Goal: Task Accomplishment & Management: Manage account settings

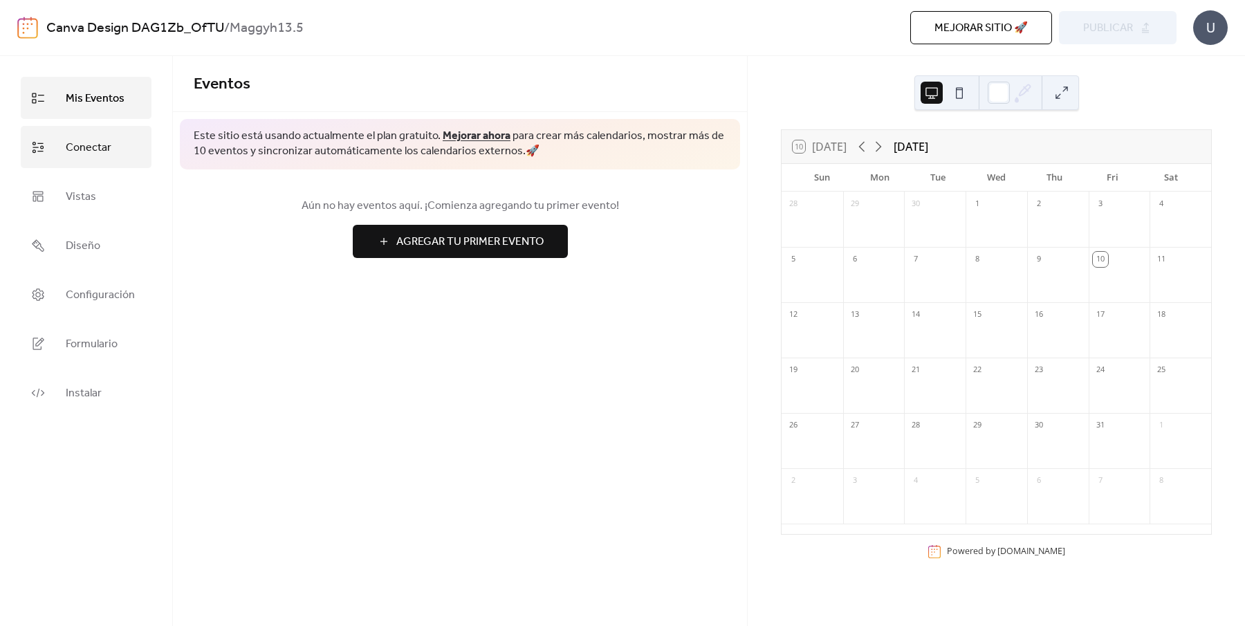
click at [125, 149] on link "Conectar" at bounding box center [86, 147] width 131 height 42
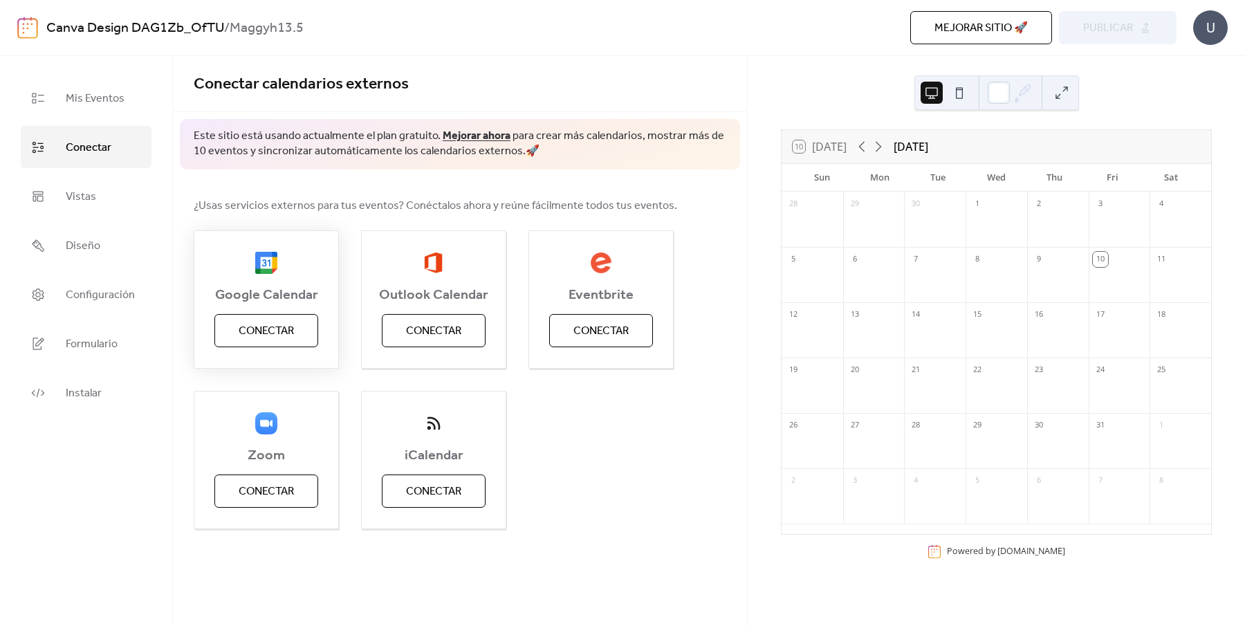
click at [270, 340] on span "Conectar" at bounding box center [266, 331] width 55 height 17
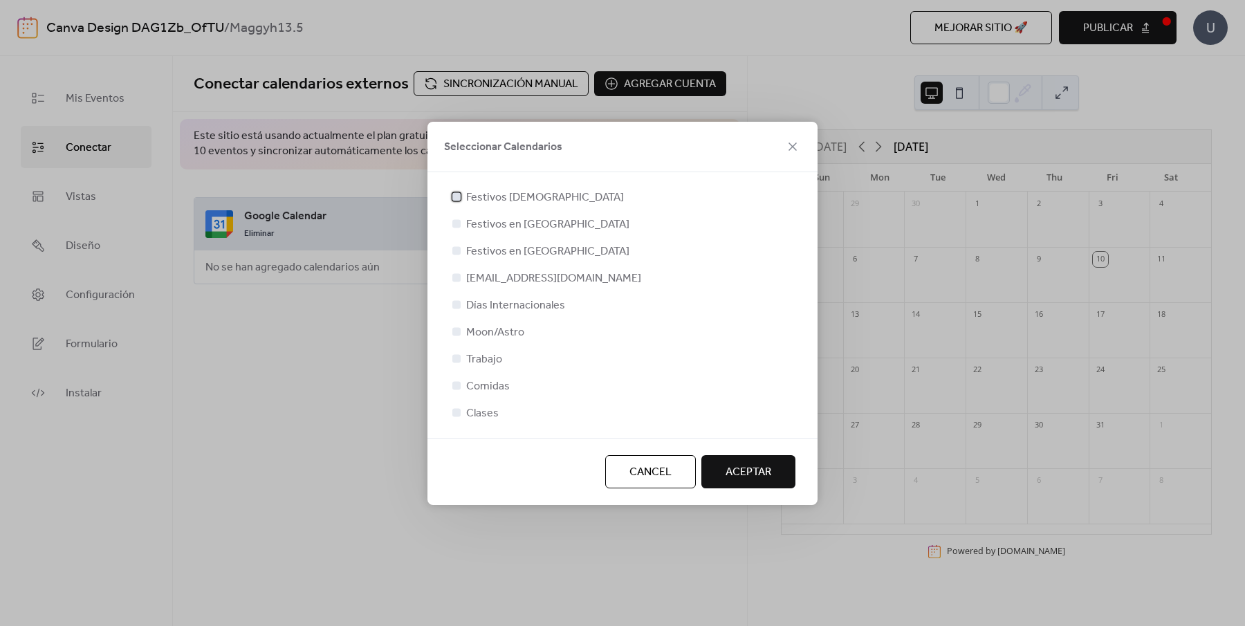
click at [484, 195] on span "Festivos [DEMOGRAPHIC_DATA]" at bounding box center [545, 198] width 158 height 17
click at [483, 224] on span "Festivos en [GEOGRAPHIC_DATA]" at bounding box center [547, 224] width 163 height 17
click at [455, 225] on div at bounding box center [456, 223] width 8 height 8
click at [457, 225] on div at bounding box center [456, 223] width 8 height 8
click at [478, 228] on span "Festivos en [GEOGRAPHIC_DATA]" at bounding box center [547, 224] width 163 height 17
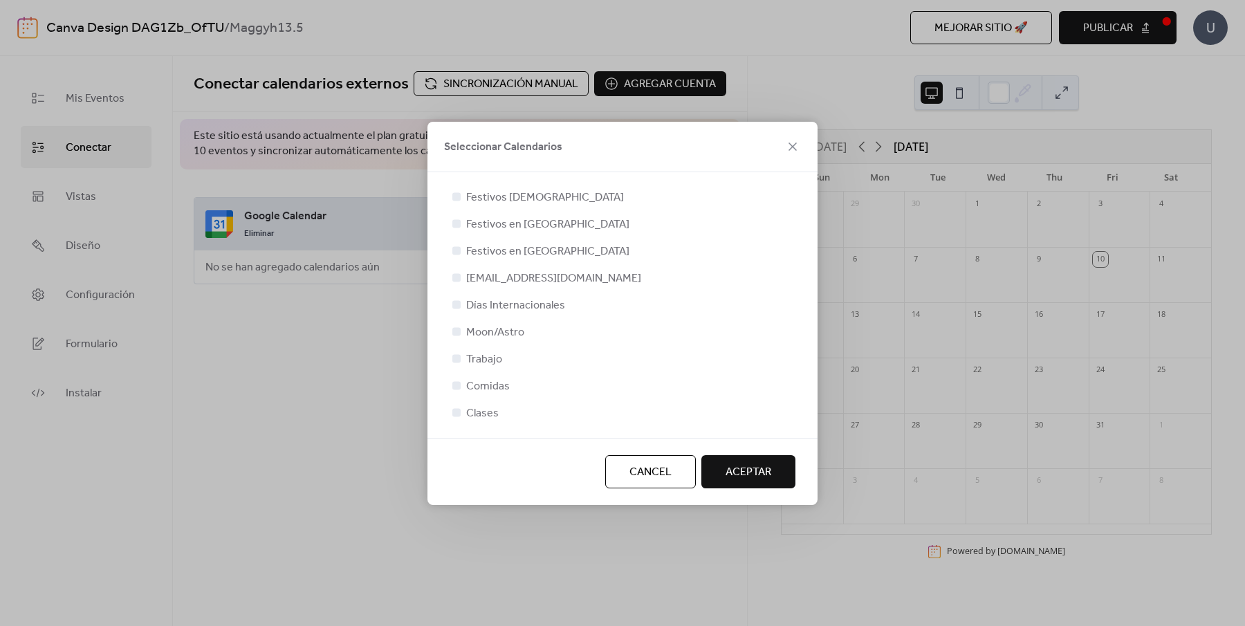
click at [489, 255] on span "Festivos en [GEOGRAPHIC_DATA]" at bounding box center [547, 251] width 163 height 17
click at [461, 198] on div at bounding box center [457, 197] width 14 height 14
click at [457, 225] on div at bounding box center [456, 223] width 8 height 8
click at [459, 249] on div at bounding box center [456, 250] width 8 height 8
click at [483, 340] on span "Moon/Astro" at bounding box center [495, 332] width 58 height 17
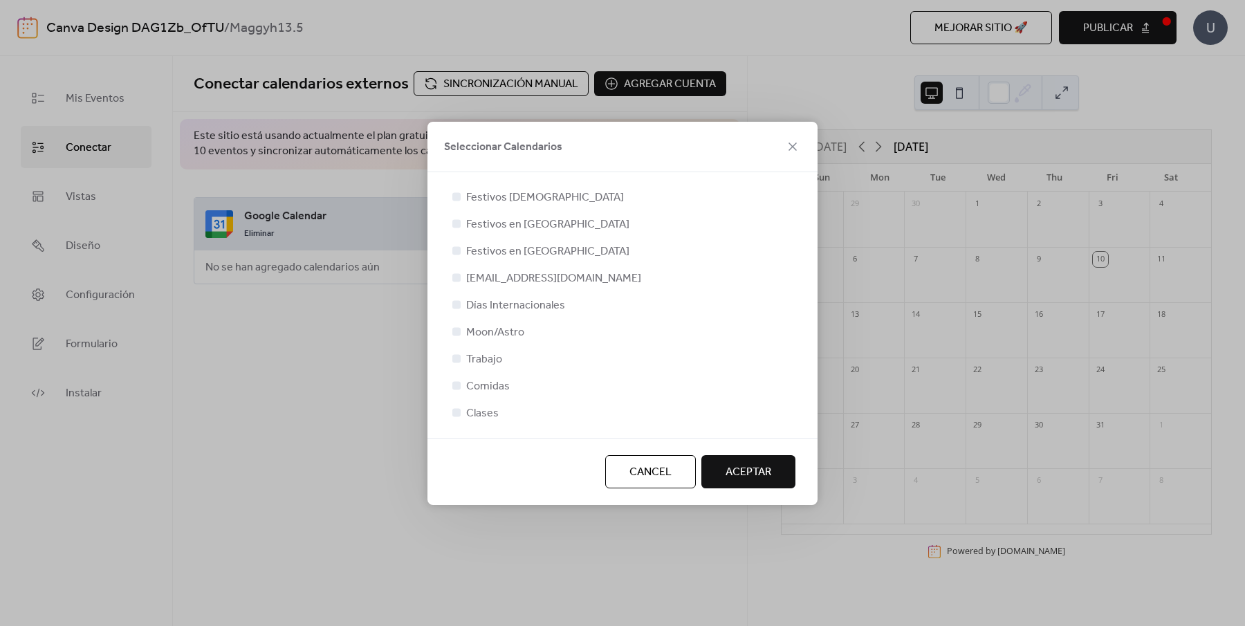
click at [454, 279] on div at bounding box center [456, 277] width 8 height 8
click at [456, 224] on icon at bounding box center [456, 222] width 5 height 3
click at [456, 277] on div at bounding box center [456, 277] width 8 height 8
click at [739, 473] on span "ACEPTAR" at bounding box center [749, 472] width 46 height 17
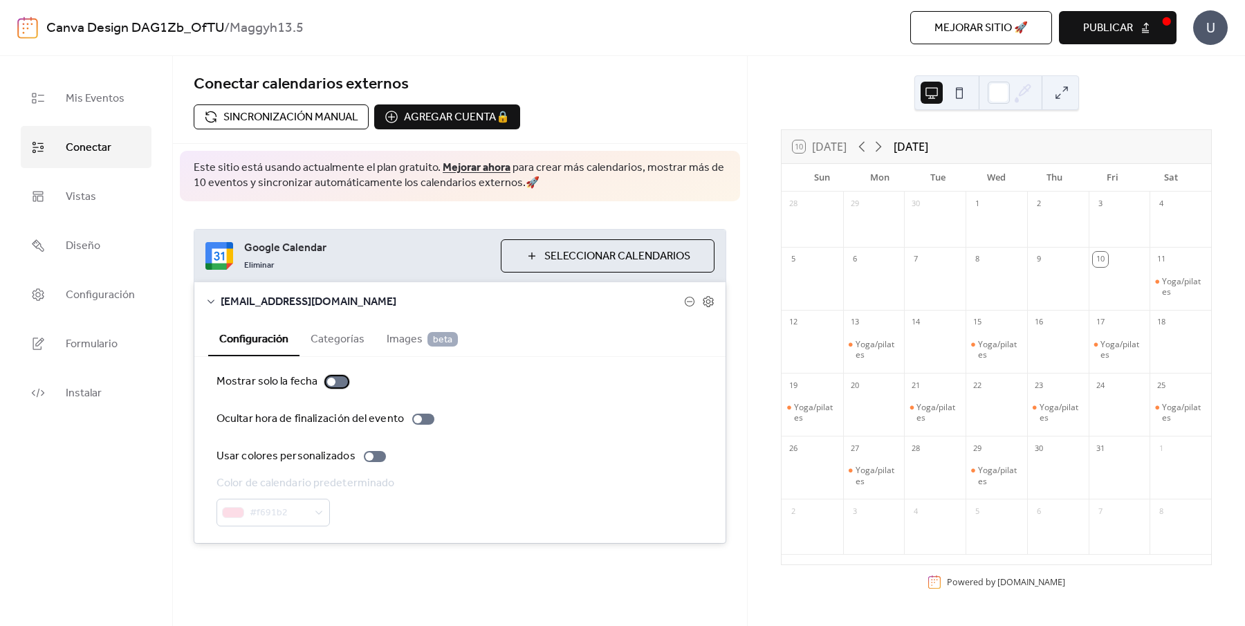
click at [340, 380] on div at bounding box center [337, 381] width 22 height 11
click at [340, 380] on div at bounding box center [342, 382] width 8 height 8
click at [370, 458] on div at bounding box center [375, 456] width 22 height 11
click at [533, 266] on button "Seleccionar Calendarios" at bounding box center [608, 255] width 214 height 33
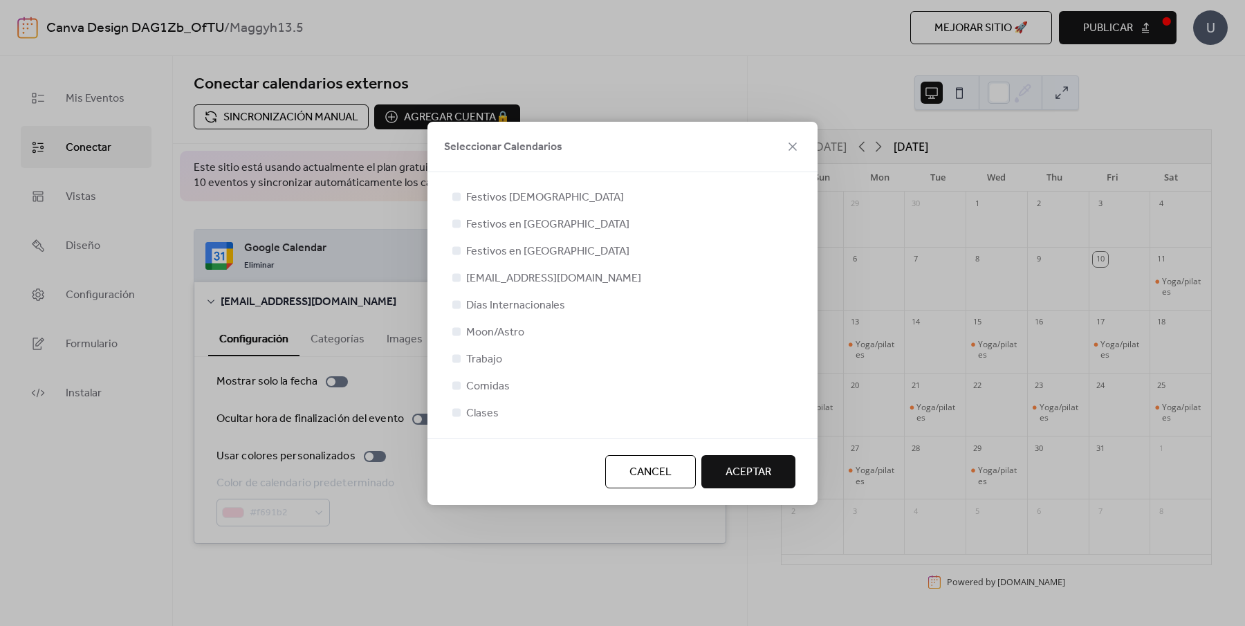
click at [506, 255] on span "Festivos en [GEOGRAPHIC_DATA]" at bounding box center [547, 251] width 163 height 17
click at [743, 464] on span "ACEPTAR" at bounding box center [749, 472] width 46 height 17
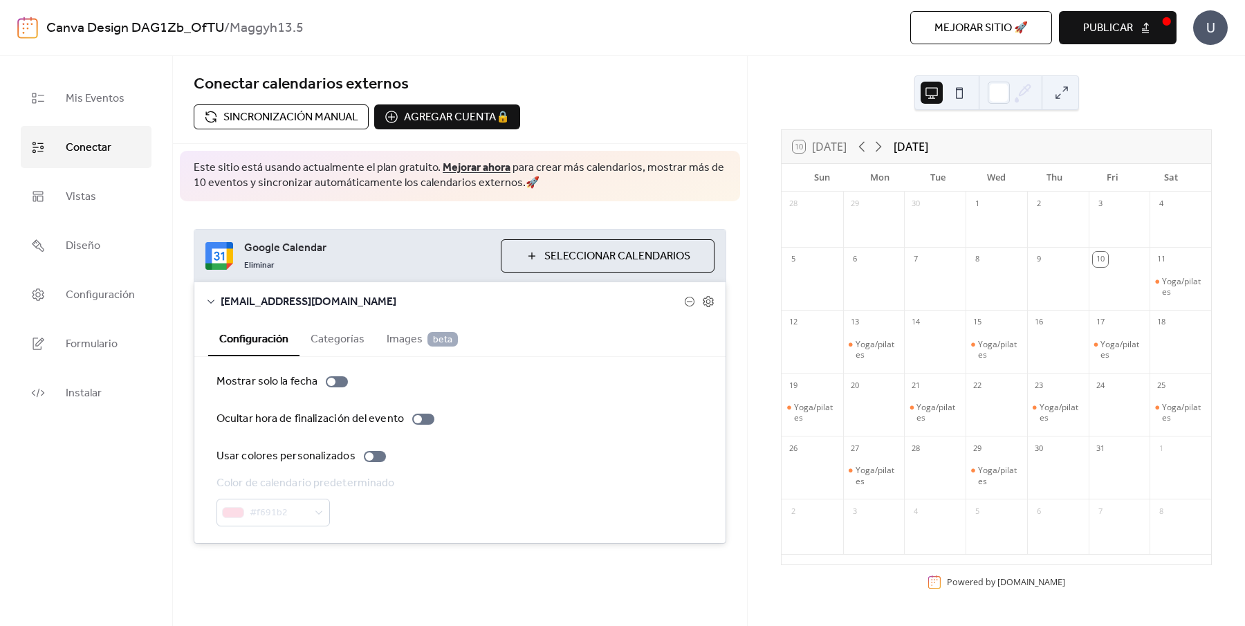
click at [350, 333] on button "Categorías" at bounding box center [337, 338] width 76 height 34
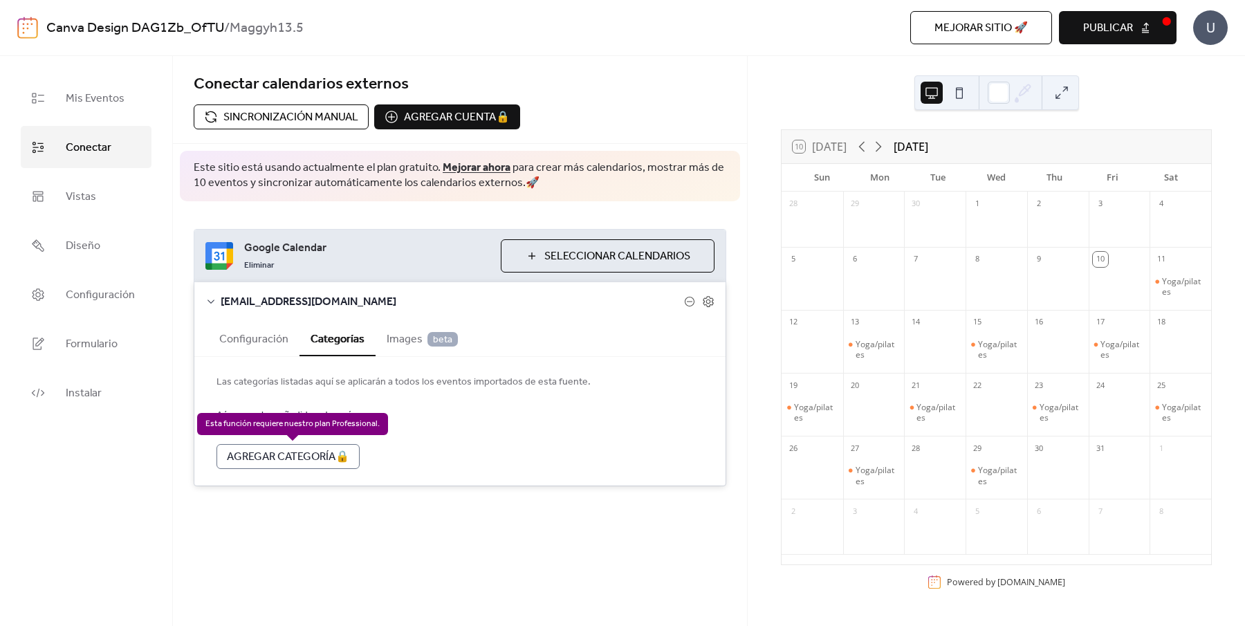
click at [338, 456] on div "Agregar Categoría 🔒" at bounding box center [287, 456] width 143 height 25
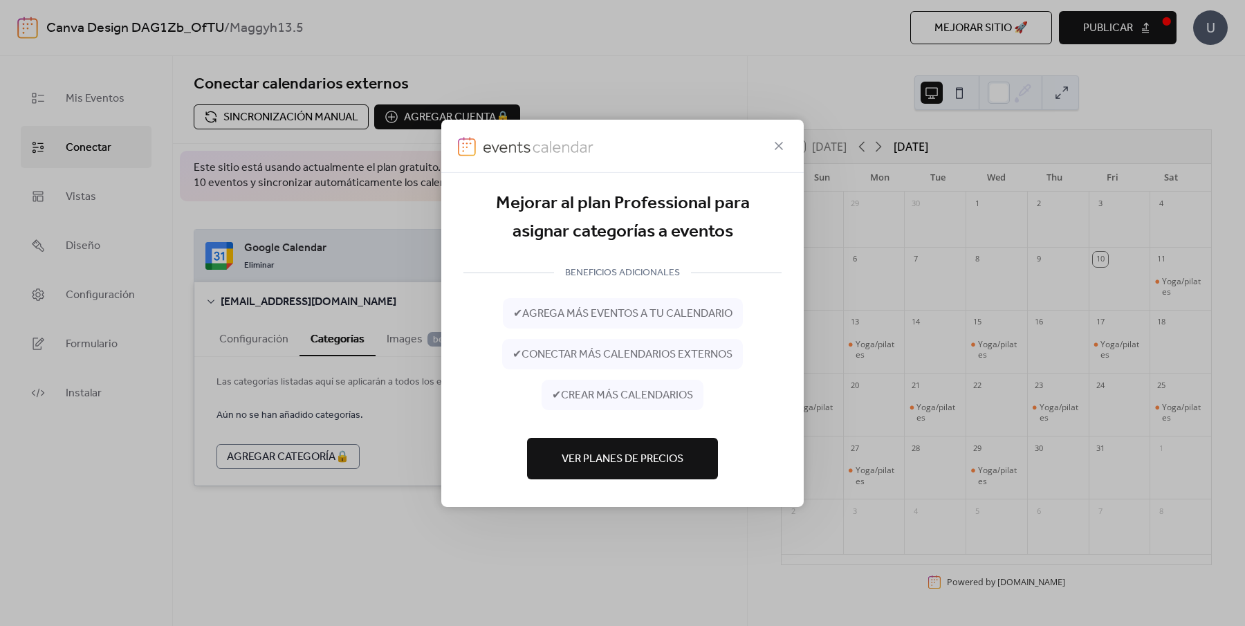
click at [777, 135] on div at bounding box center [622, 145] width 362 height 53
click at [775, 142] on icon at bounding box center [779, 145] width 8 height 8
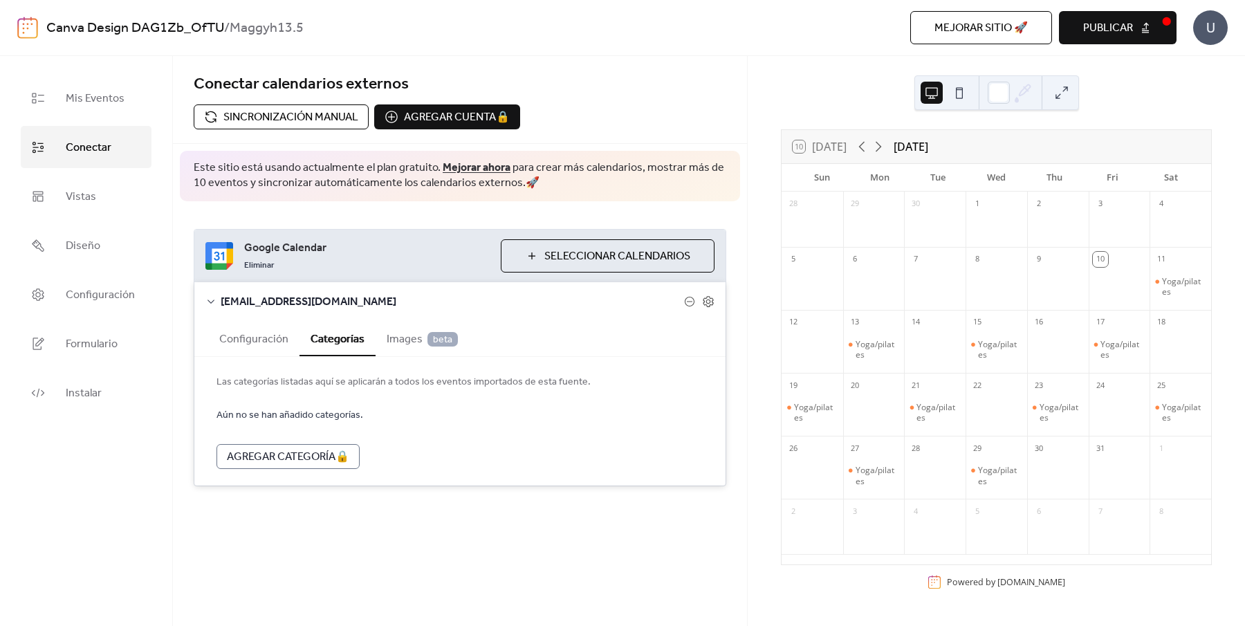
click at [417, 337] on span "Images beta" at bounding box center [422, 339] width 71 height 17
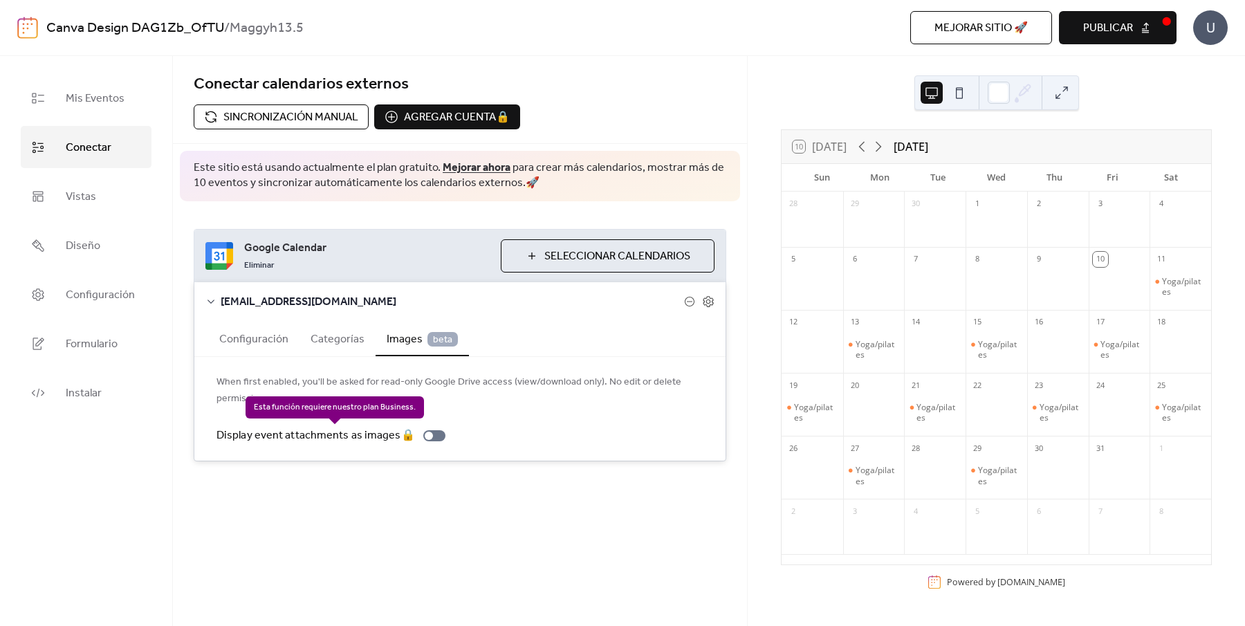
click at [429, 437] on div "Display event attachments as images 🔒" at bounding box center [333, 435] width 234 height 17
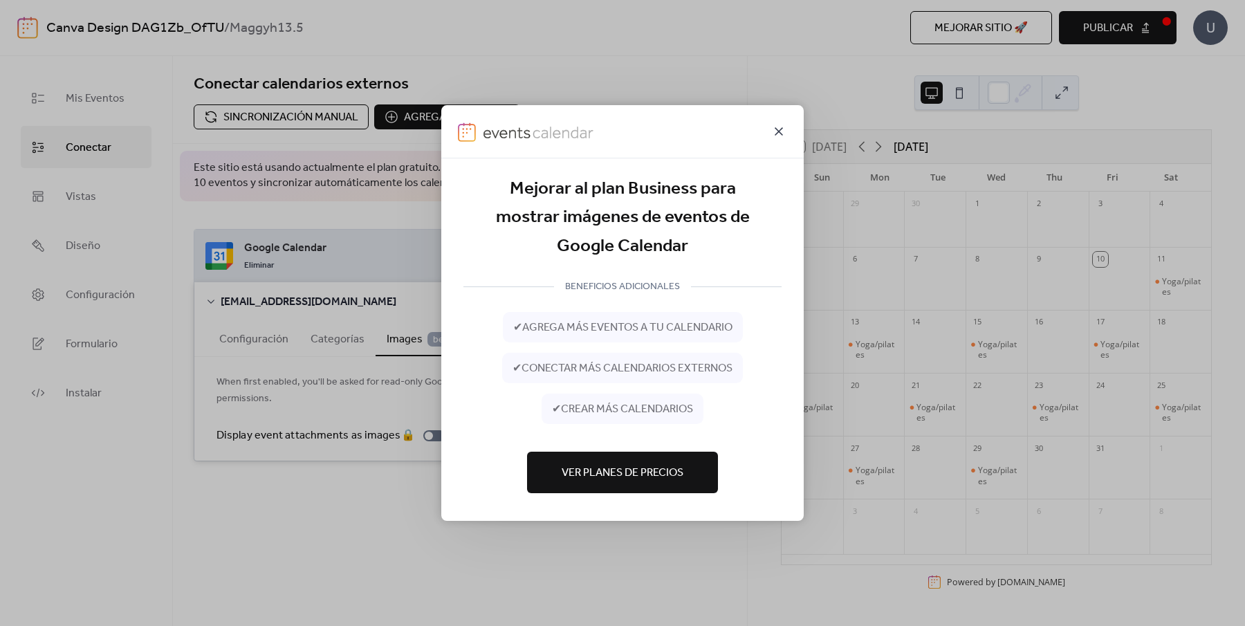
click at [774, 131] on icon at bounding box center [778, 131] width 17 height 17
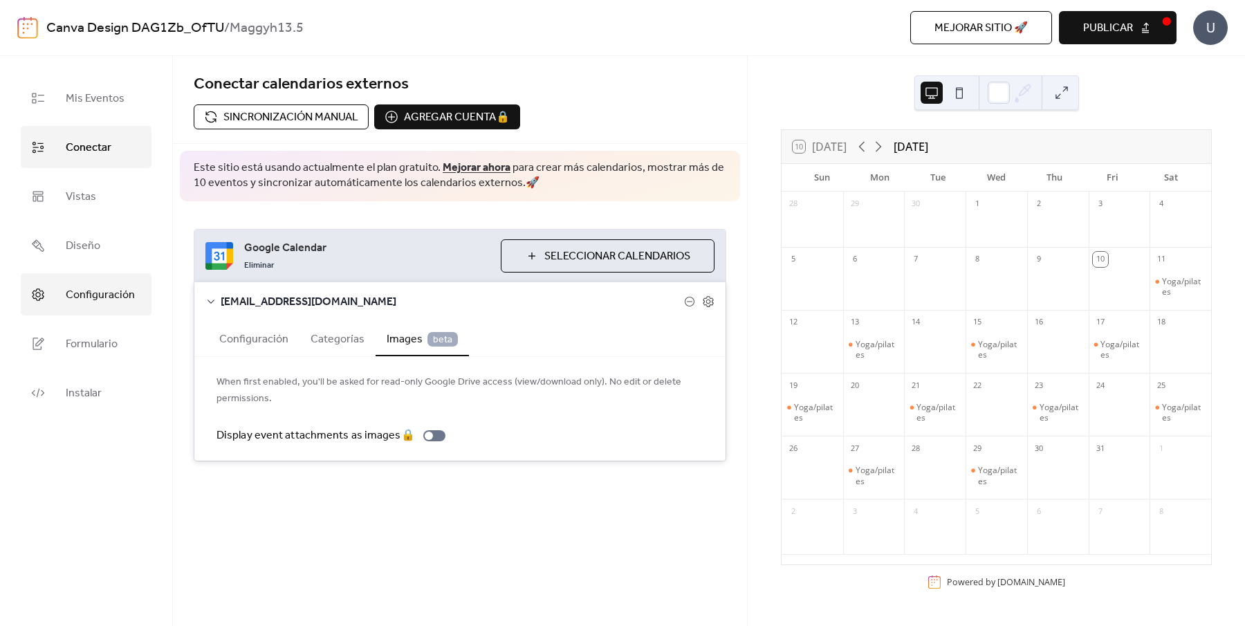
click at [128, 285] on span "Configuración" at bounding box center [100, 294] width 69 height 21
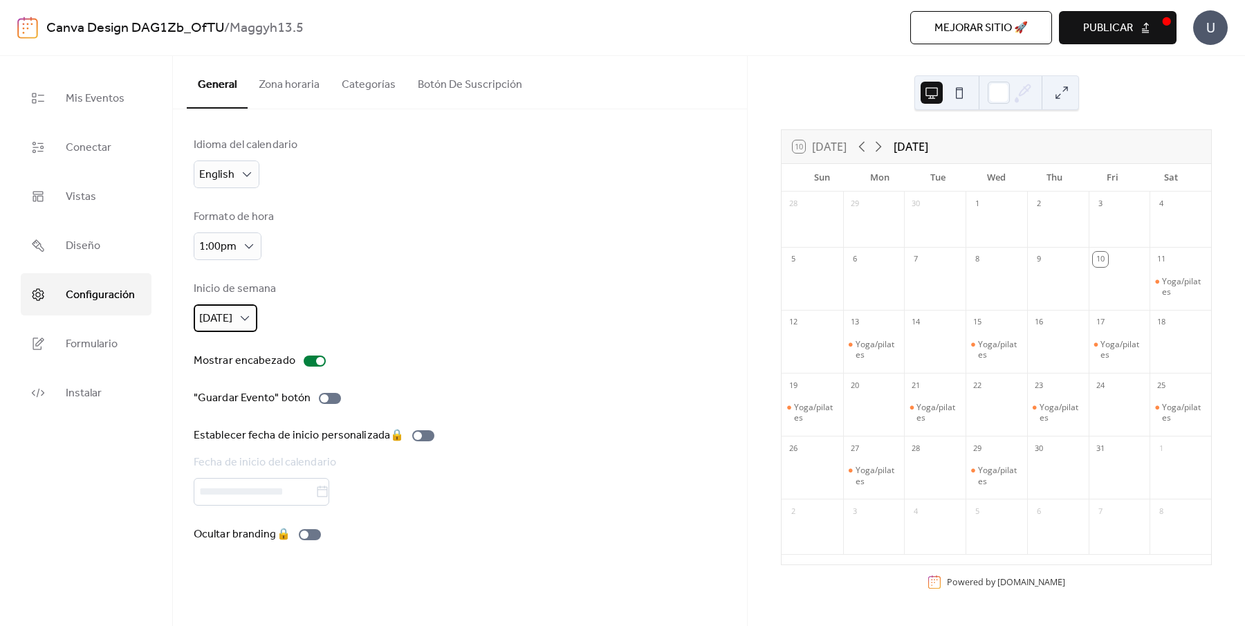
click at [230, 320] on span "[DATE]" at bounding box center [215, 318] width 33 height 21
click at [240, 374] on div "Lunes" at bounding box center [223, 376] width 58 height 28
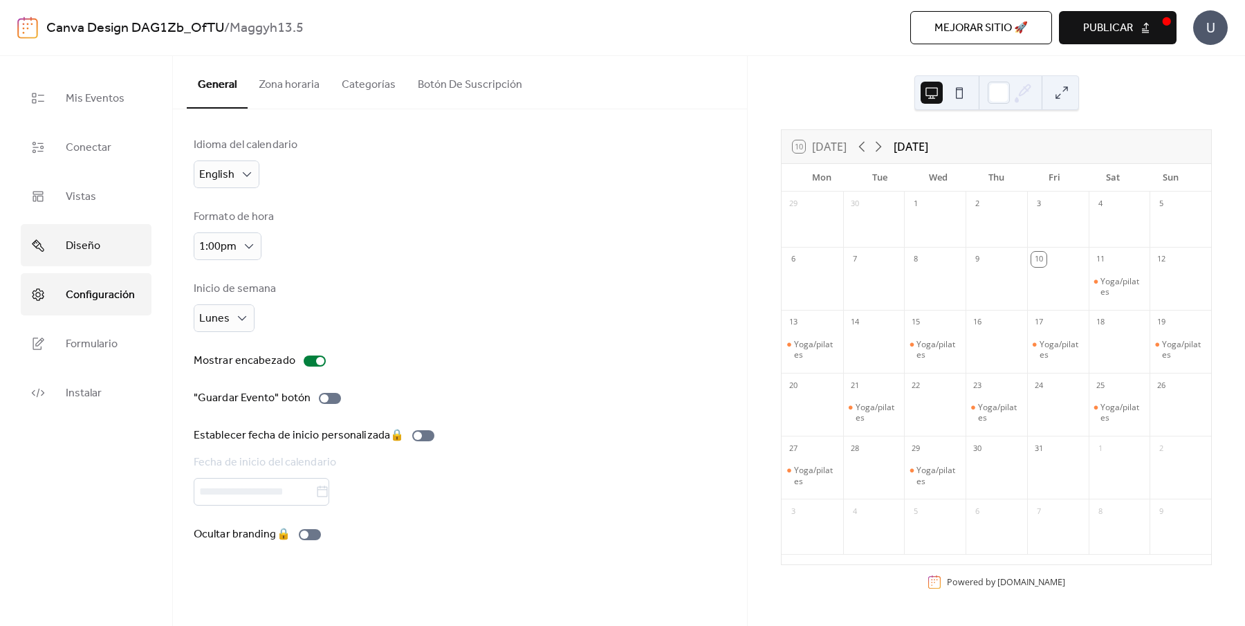
click at [109, 254] on link "Diseño" at bounding box center [86, 245] width 131 height 42
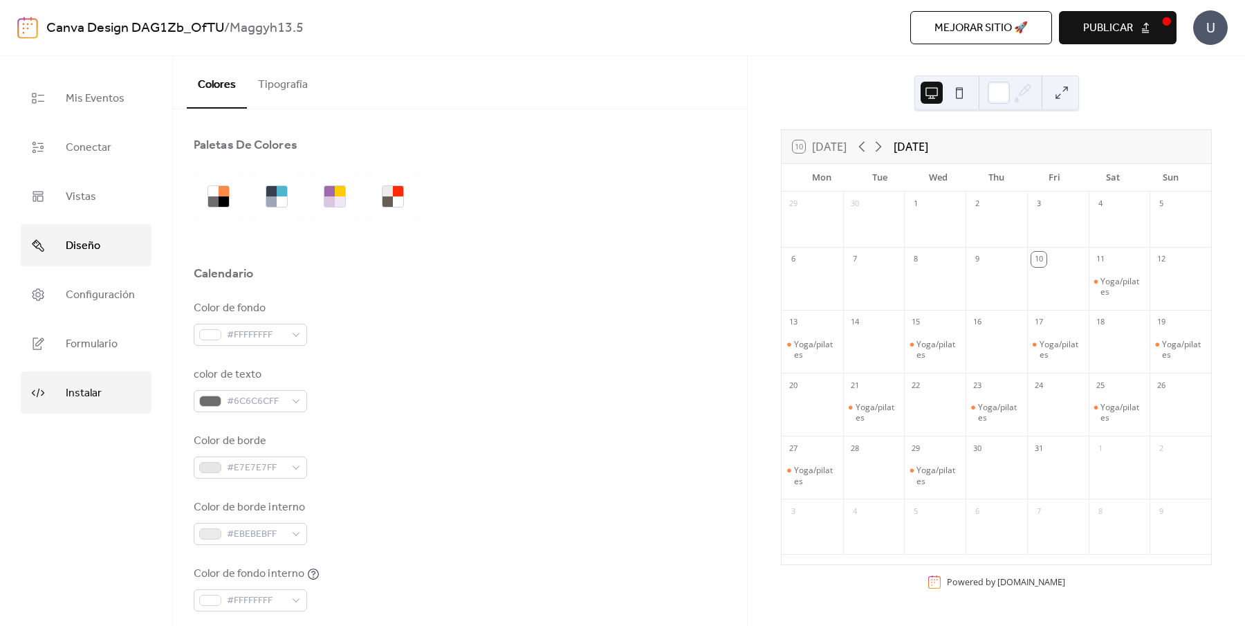
click at [93, 387] on span "Instalar" at bounding box center [84, 392] width 36 height 21
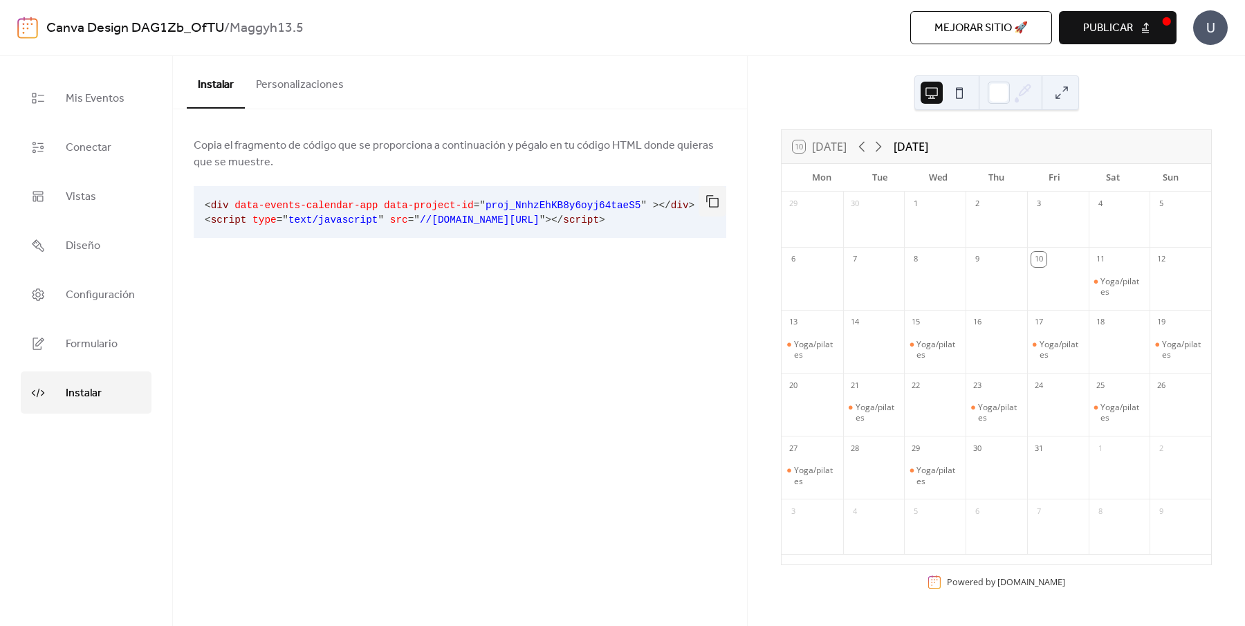
click at [85, 174] on ul "Mis Eventos Conectar Vistas Diseño Configuración Formulario Instalar" at bounding box center [86, 245] width 131 height 337
click at [86, 133] on link "Conectar" at bounding box center [86, 147] width 131 height 42
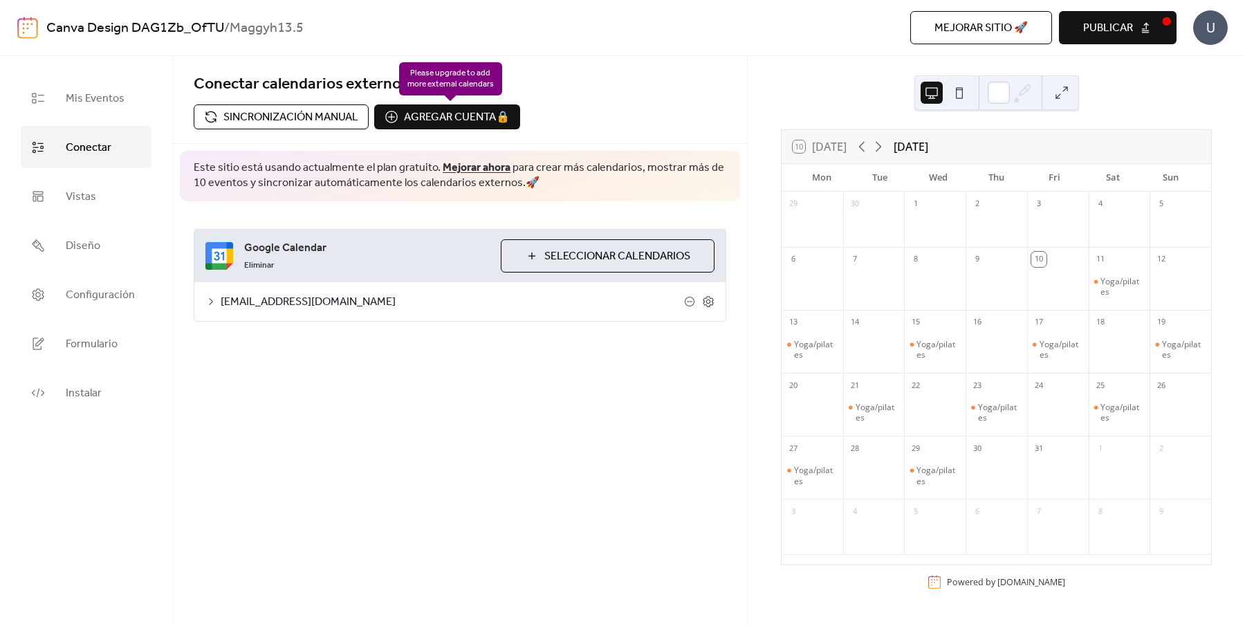
click at [420, 116] on div "Agregar cuenta 🔒 🔒" at bounding box center [447, 116] width 146 height 25
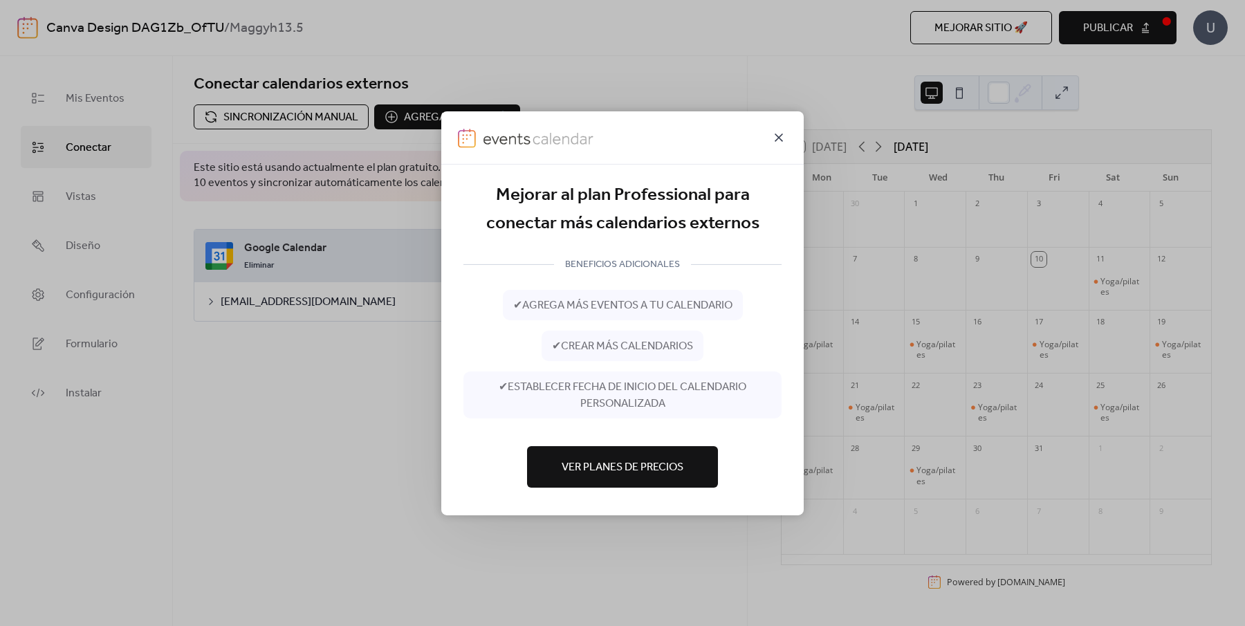
click at [775, 136] on icon at bounding box center [778, 137] width 17 height 17
